Goal: Transaction & Acquisition: Purchase product/service

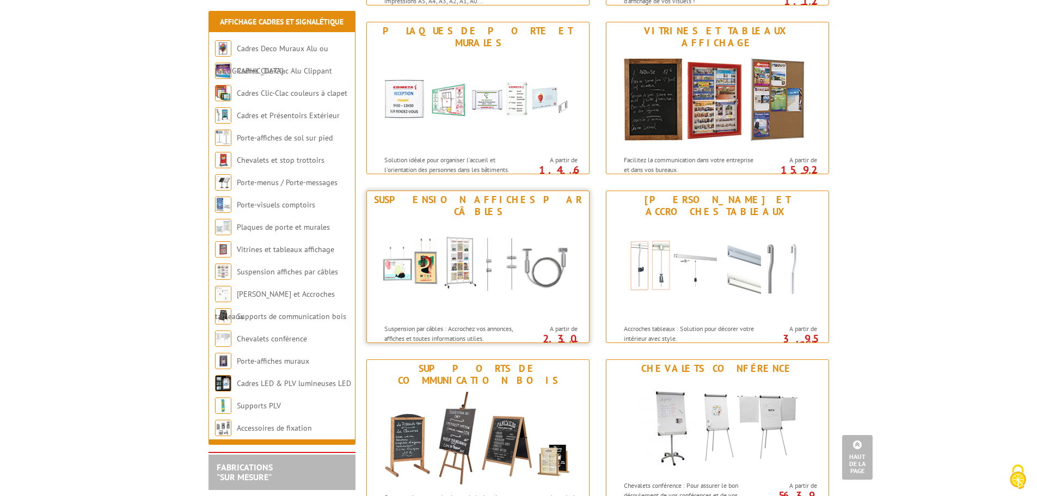
scroll to position [729, 0]
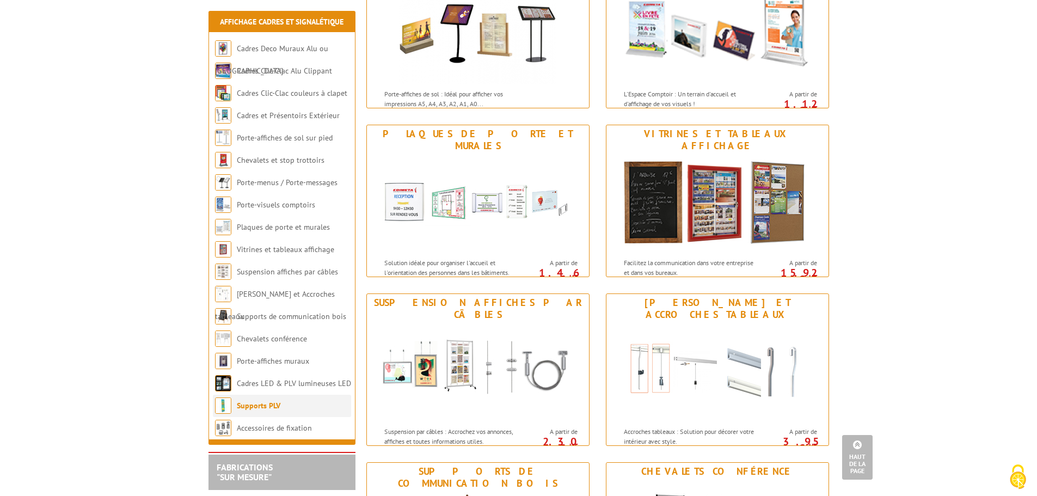
click at [286, 402] on li "Supports PLV" at bounding box center [282, 406] width 138 height 22
click at [263, 402] on link "Supports PLV" at bounding box center [259, 406] width 44 height 10
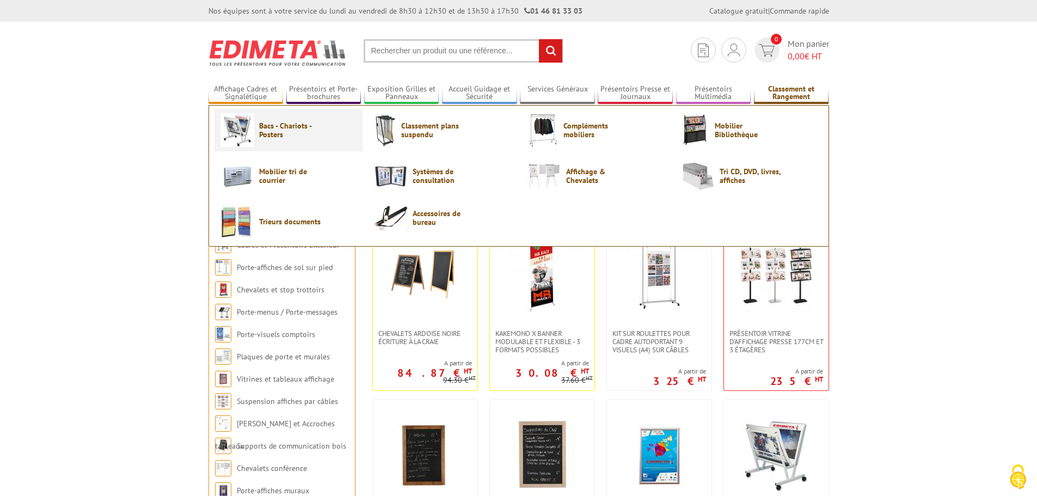
click at [288, 131] on span "Bacs - Chariots - Posters" at bounding box center [291, 129] width 65 height 17
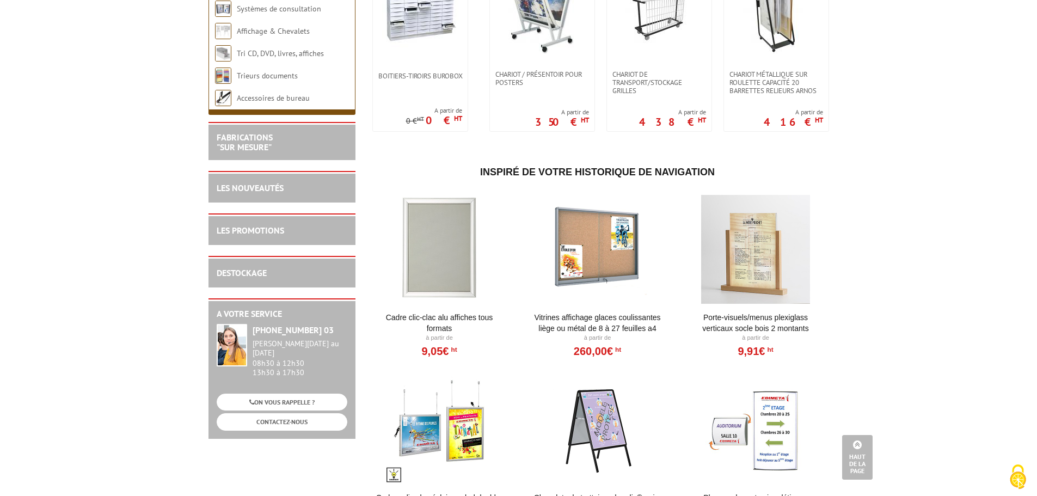
scroll to position [118, 0]
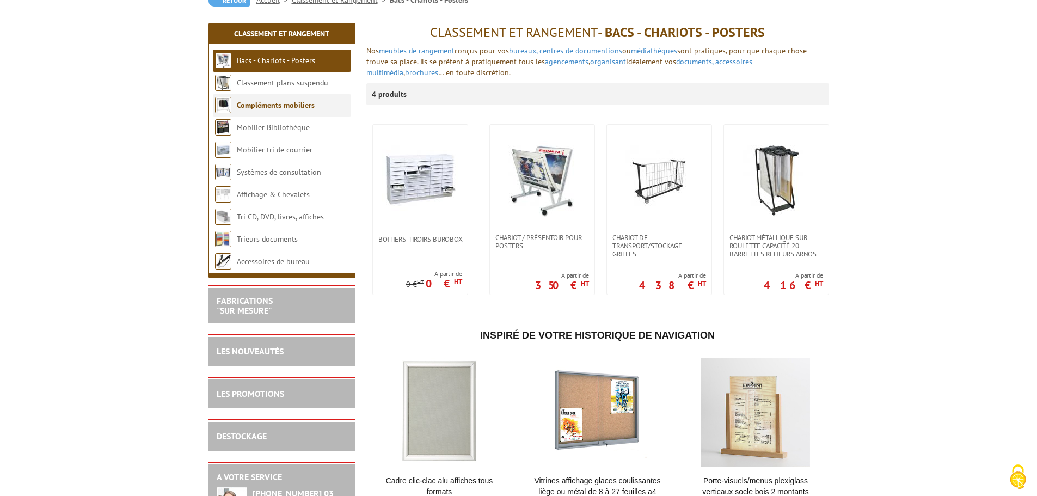
click at [296, 106] on link "Compléments mobiliers" at bounding box center [276, 105] width 78 height 10
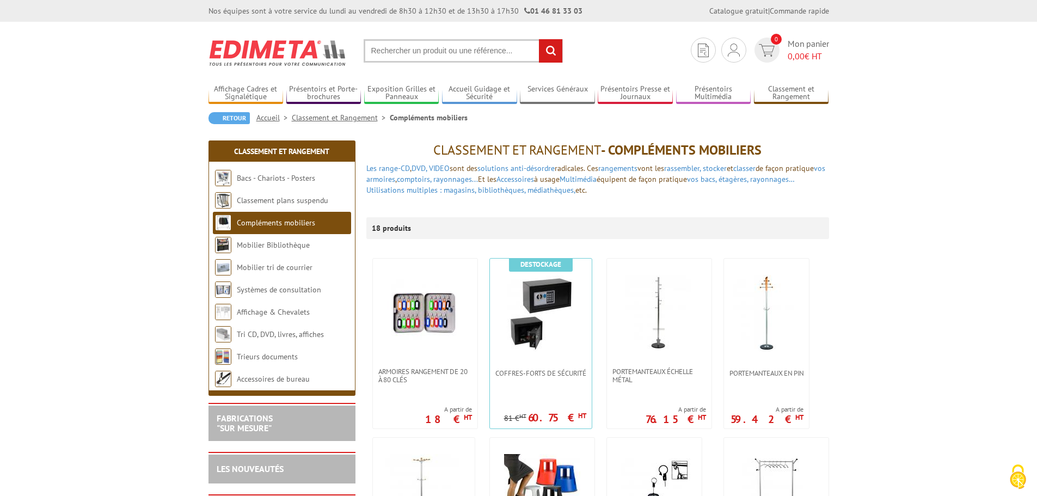
click at [423, 51] on input "text" at bounding box center [463, 50] width 199 height 23
click at [425, 48] on input "text" at bounding box center [463, 50] width 199 height 23
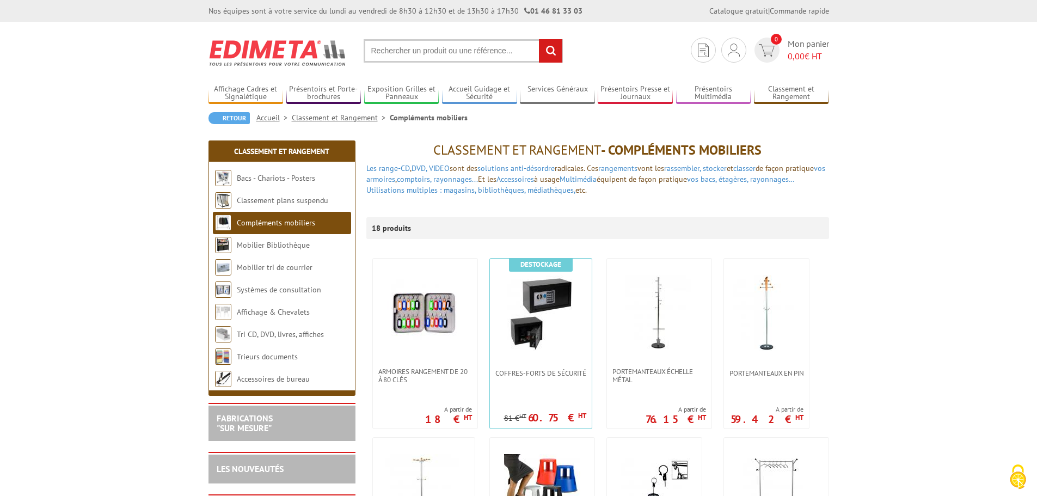
click at [376, 44] on input "text" at bounding box center [463, 50] width 199 height 23
type input "pochette de protection poster"
click at [539, 39] on input "rechercher" at bounding box center [550, 50] width 23 height 23
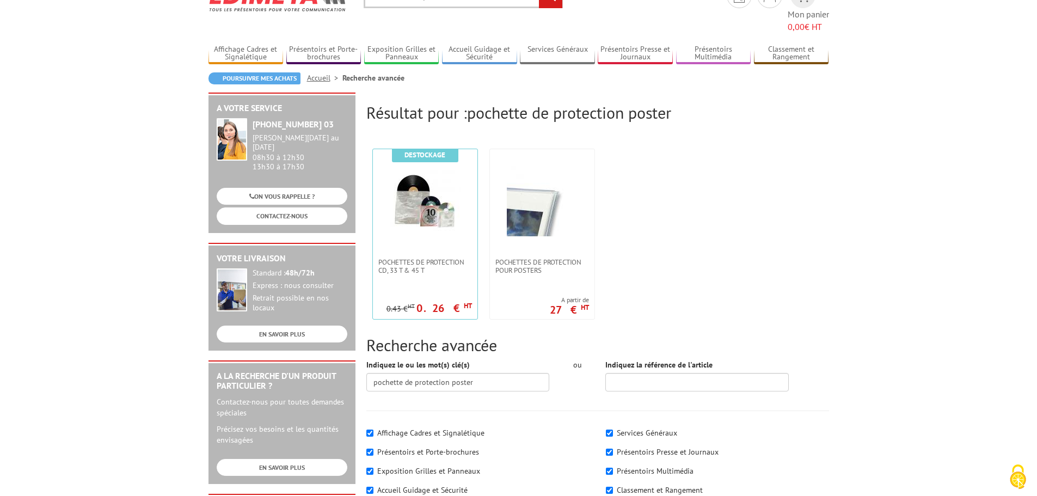
scroll to position [109, 0]
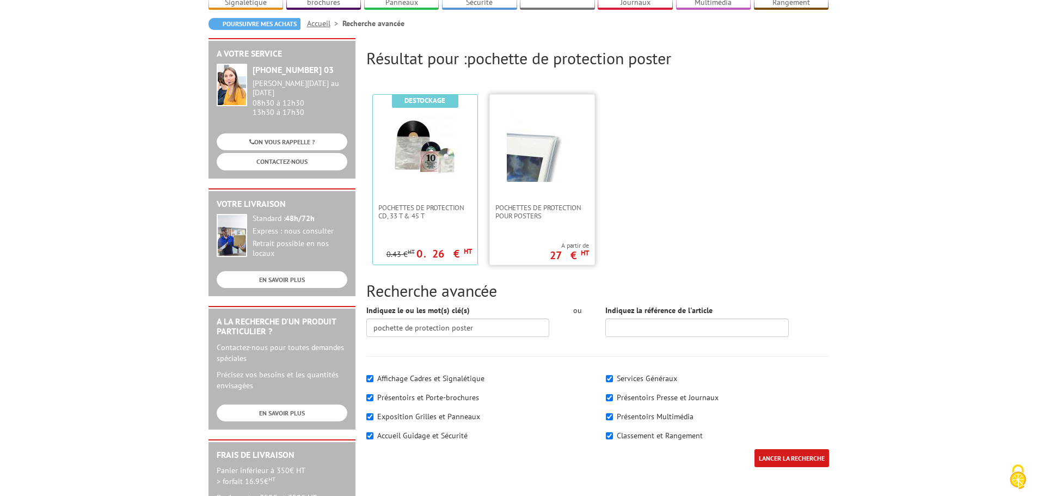
click at [518, 185] on link at bounding box center [542, 149] width 105 height 109
